Goal: Information Seeking & Learning: Check status

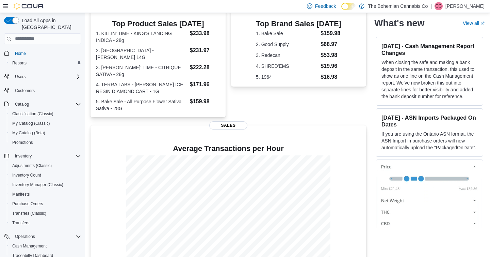
scroll to position [69, 0]
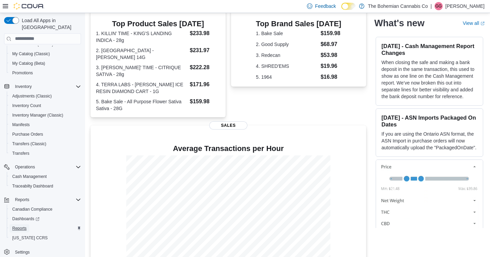
click at [24, 225] on span "Reports" at bounding box center [19, 227] width 14 height 5
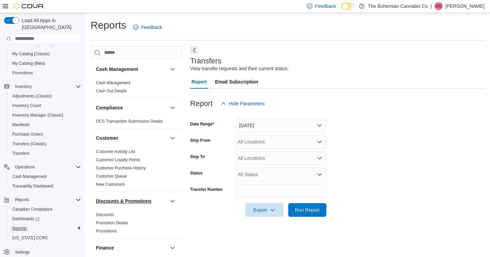
scroll to position [1, 0]
click at [294, 125] on button "Yesterday" at bounding box center [280, 125] width 91 height 14
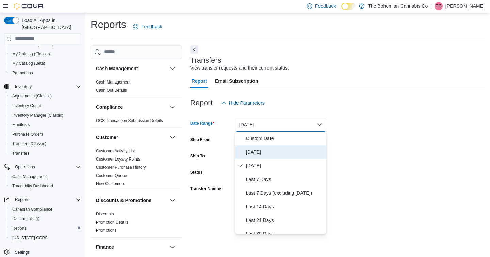
click at [275, 155] on span "[DATE]" at bounding box center [285, 152] width 78 height 8
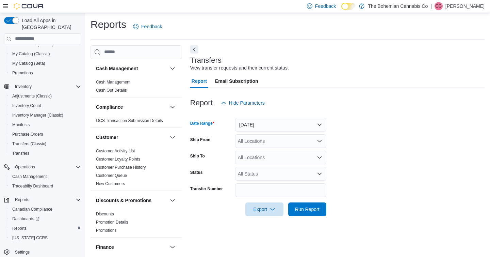
click at [313, 217] on div at bounding box center [337, 220] width 295 height 8
click at [303, 205] on span "Run Report" at bounding box center [308, 209] width 30 height 14
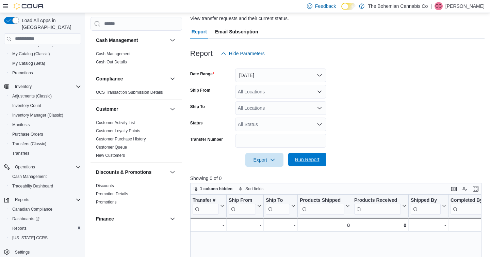
scroll to position [9, 0]
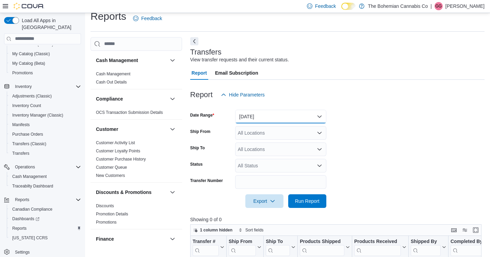
click at [273, 116] on button "[DATE]" at bounding box center [280, 117] width 91 height 14
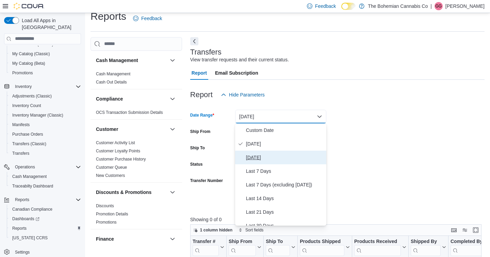
click at [261, 158] on span "Yesterday" at bounding box center [285, 157] width 78 height 8
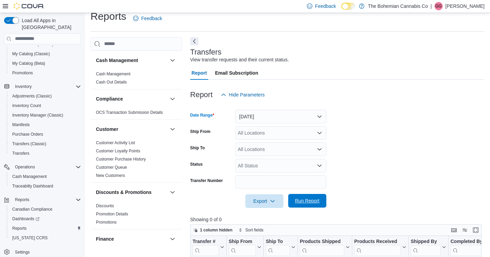
click at [313, 203] on span "Run Report" at bounding box center [307, 200] width 25 height 7
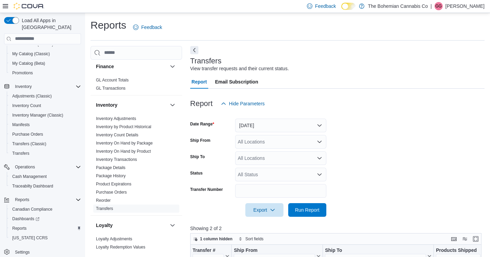
scroll to position [152, 0]
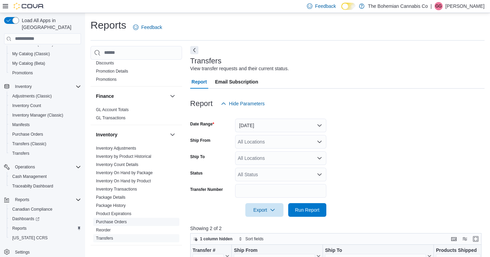
click at [119, 220] on link "Purchase Orders" at bounding box center [111, 221] width 31 height 5
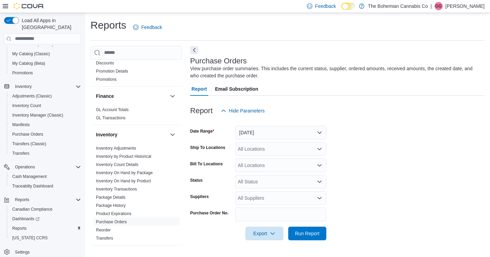
scroll to position [1, 0]
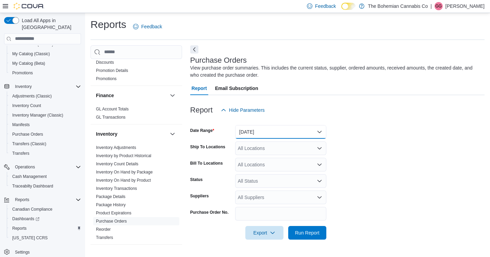
click at [313, 130] on button "Yesterday" at bounding box center [280, 132] width 91 height 14
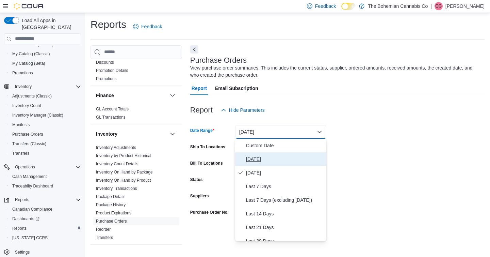
click at [283, 158] on span "[DATE]" at bounding box center [285, 159] width 78 height 8
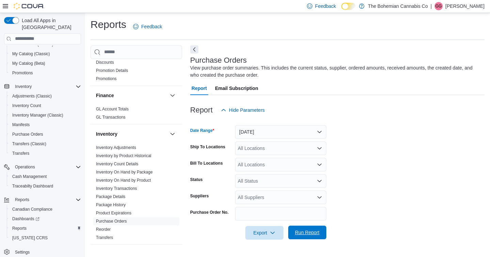
click at [312, 229] on span "Run Report" at bounding box center [308, 232] width 30 height 14
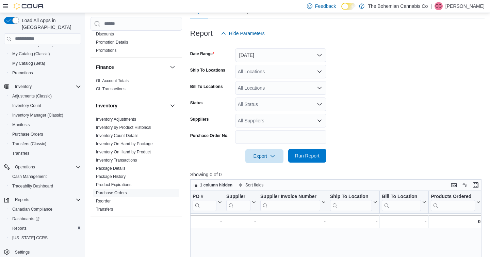
scroll to position [77, 0]
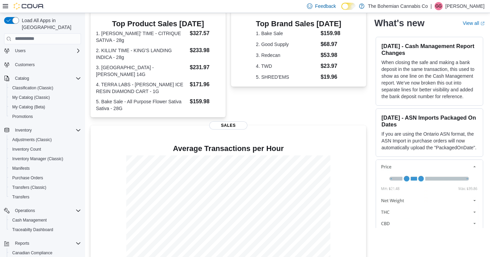
scroll to position [61, 0]
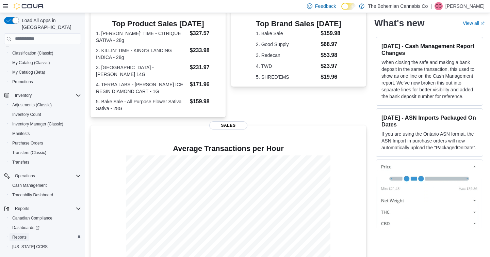
click at [21, 234] on span "Reports" at bounding box center [19, 236] width 14 height 5
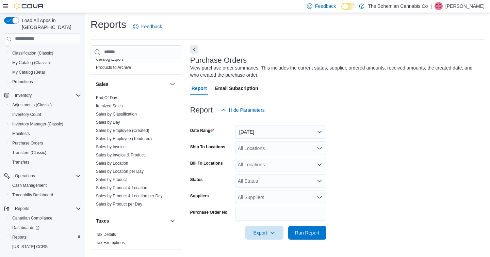
scroll to position [464, 0]
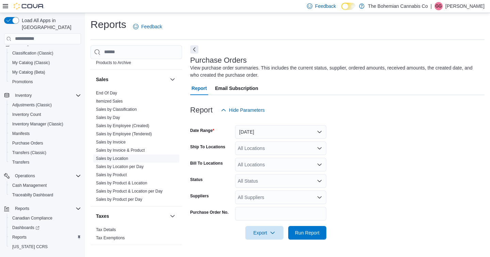
click at [121, 158] on link "Sales by Location" at bounding box center [112, 158] width 32 height 5
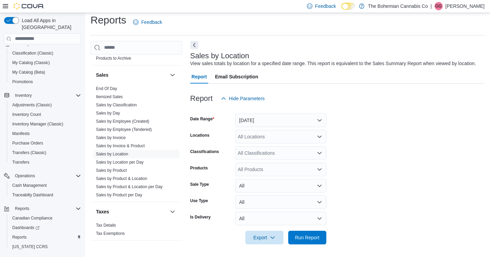
scroll to position [13, 0]
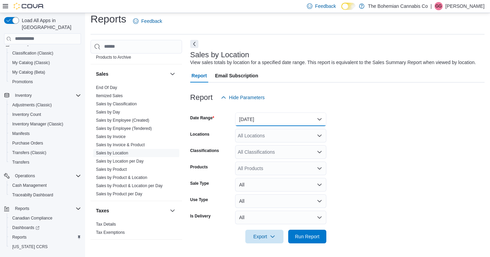
click at [297, 118] on button "Yesterday" at bounding box center [280, 119] width 91 height 14
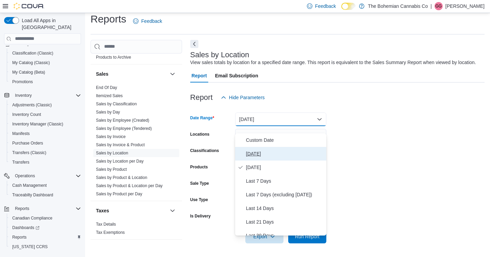
click at [280, 150] on span "[DATE]" at bounding box center [285, 154] width 78 height 8
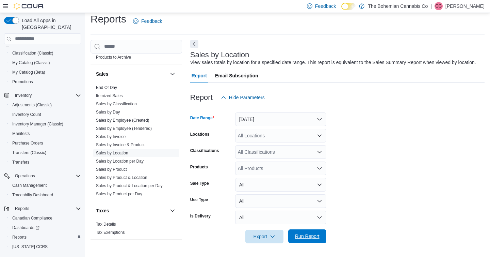
click at [314, 238] on span "Run Report" at bounding box center [307, 236] width 25 height 7
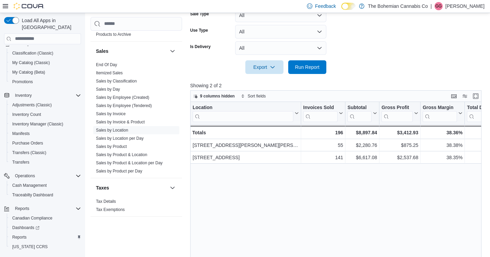
scroll to position [177, 0]
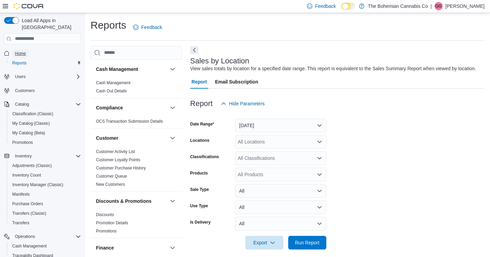
click at [21, 51] on span "Home" at bounding box center [20, 53] width 11 height 5
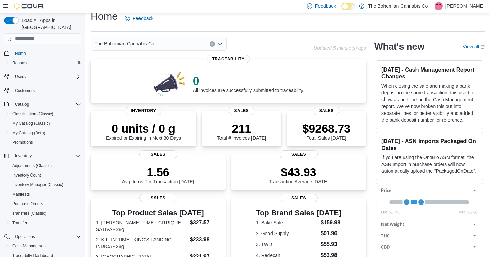
scroll to position [198, 0]
